Goal: Browse casually

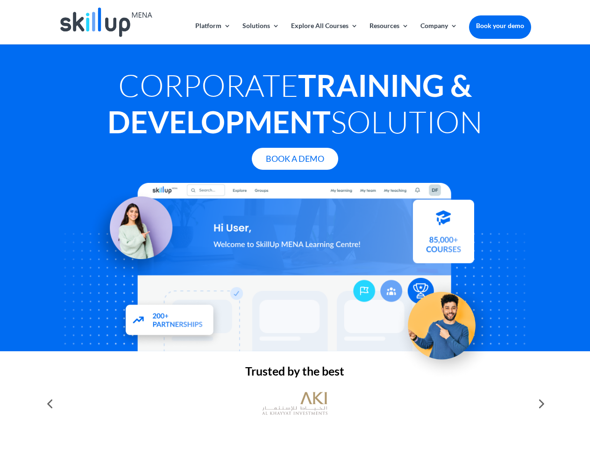
click at [295, 224] on div at bounding box center [295, 267] width 472 height 168
click at [260, 33] on link "Solutions" at bounding box center [261, 33] width 37 height 22
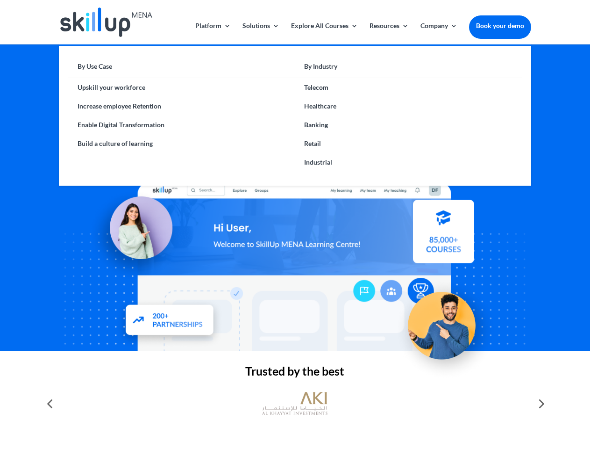
click at [324, 33] on link "Explore All Courses" at bounding box center [324, 33] width 67 height 22
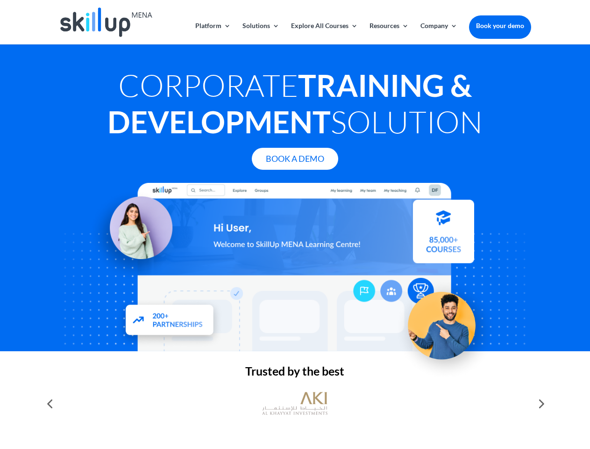
click at [388, 33] on link "Resources" at bounding box center [389, 33] width 39 height 22
click at [439, 33] on link "Company" at bounding box center [439, 33] width 37 height 22
click at [295, 403] on img at bounding box center [294, 403] width 65 height 33
